Goal: Information Seeking & Learning: Find contact information

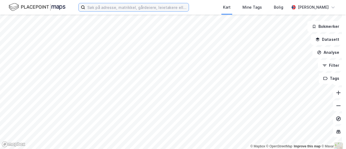
click at [158, 6] on input at bounding box center [137, 7] width 104 height 8
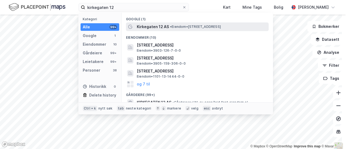
click at [155, 28] on span "Kirkegaten 12 AS" at bounding box center [153, 27] width 32 height 6
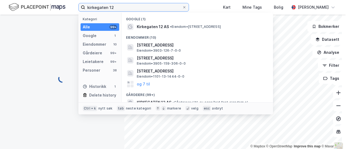
click at [128, 8] on input "kirkegaten 12" at bounding box center [133, 7] width 97 height 8
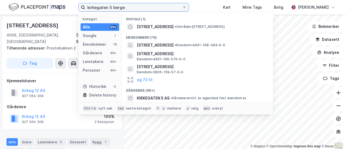
type input "kirkegaten 5 berge"
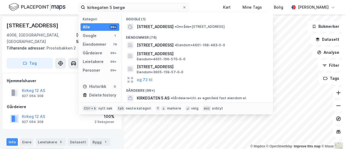
click at [217, 31] on div "[STREET_ADDRESS] • Område • [STREET_ADDRESS]" at bounding box center [197, 26] width 143 height 9
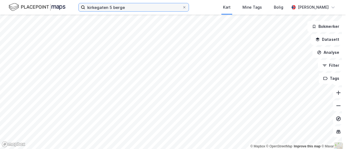
click at [167, 8] on input "kirkegaten 5 berge" at bounding box center [133, 7] width 97 height 8
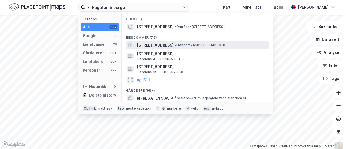
click at [174, 44] on span "[STREET_ADDRESS]" at bounding box center [155, 45] width 37 height 6
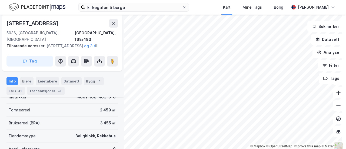
scroll to position [85, 0]
click at [25, 83] on div "Eiere" at bounding box center [27, 81] width 14 height 8
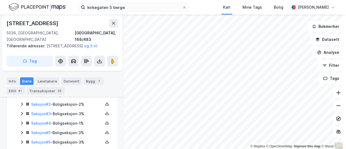
scroll to position [116, 0]
click at [22, 106] on icon at bounding box center [22, 104] width 4 height 4
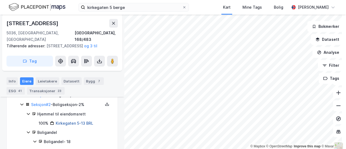
click at [78, 125] on link "Kirkegaten 5-13 BRL" at bounding box center [75, 123] width 38 height 5
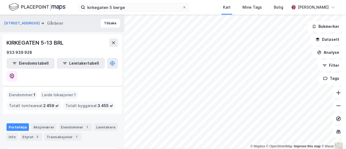
scroll to position [40, 0]
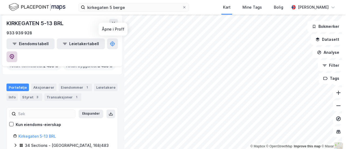
click at [17, 51] on button at bounding box center [11, 56] width 11 height 11
